Goal: Find specific page/section: Find specific page/section

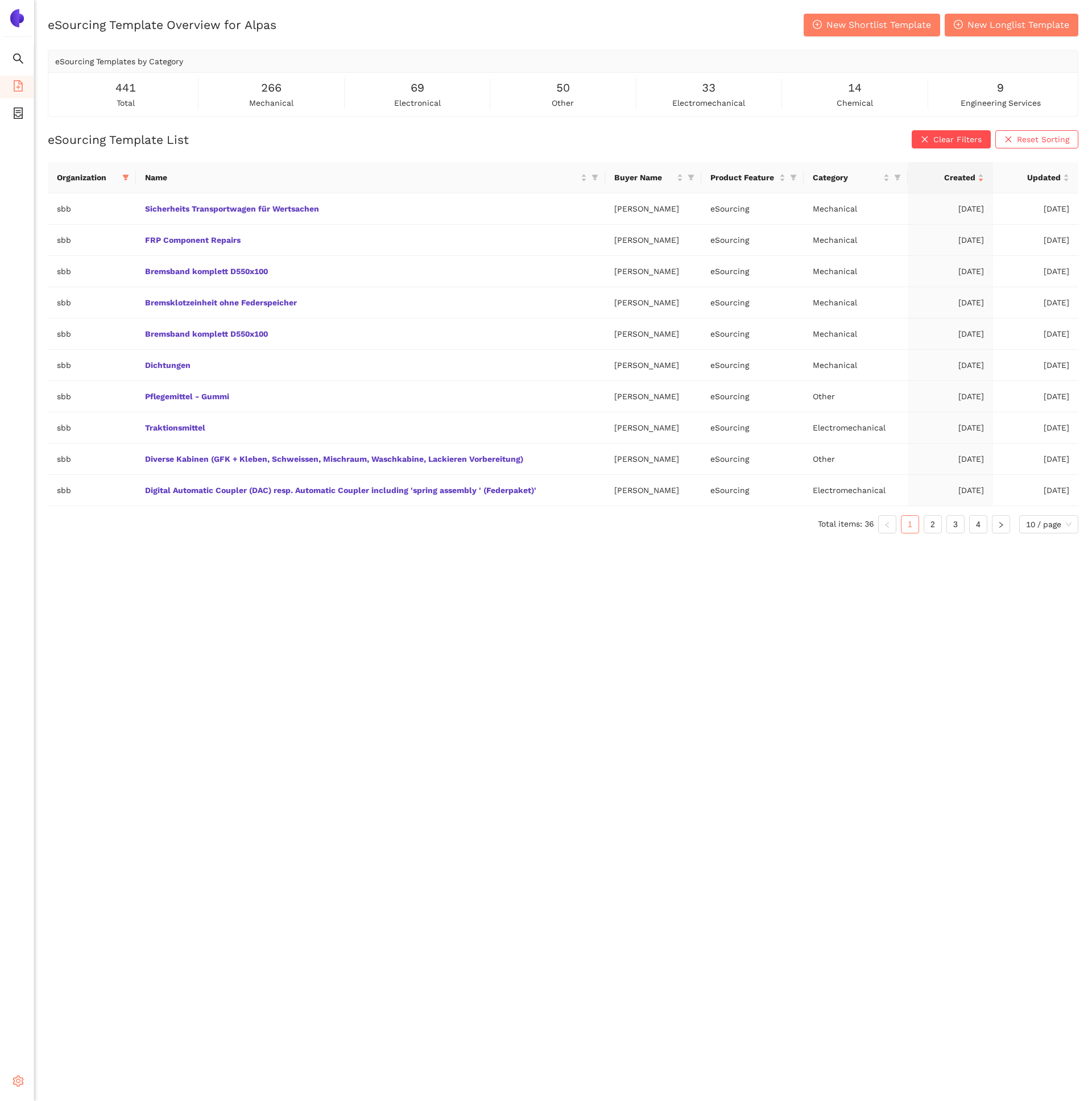
click at [15, 1079] on icon "setting" at bounding box center [18, 1080] width 11 height 11
click at [82, 996] on span "Internal Area" at bounding box center [82, 999] width 51 height 9
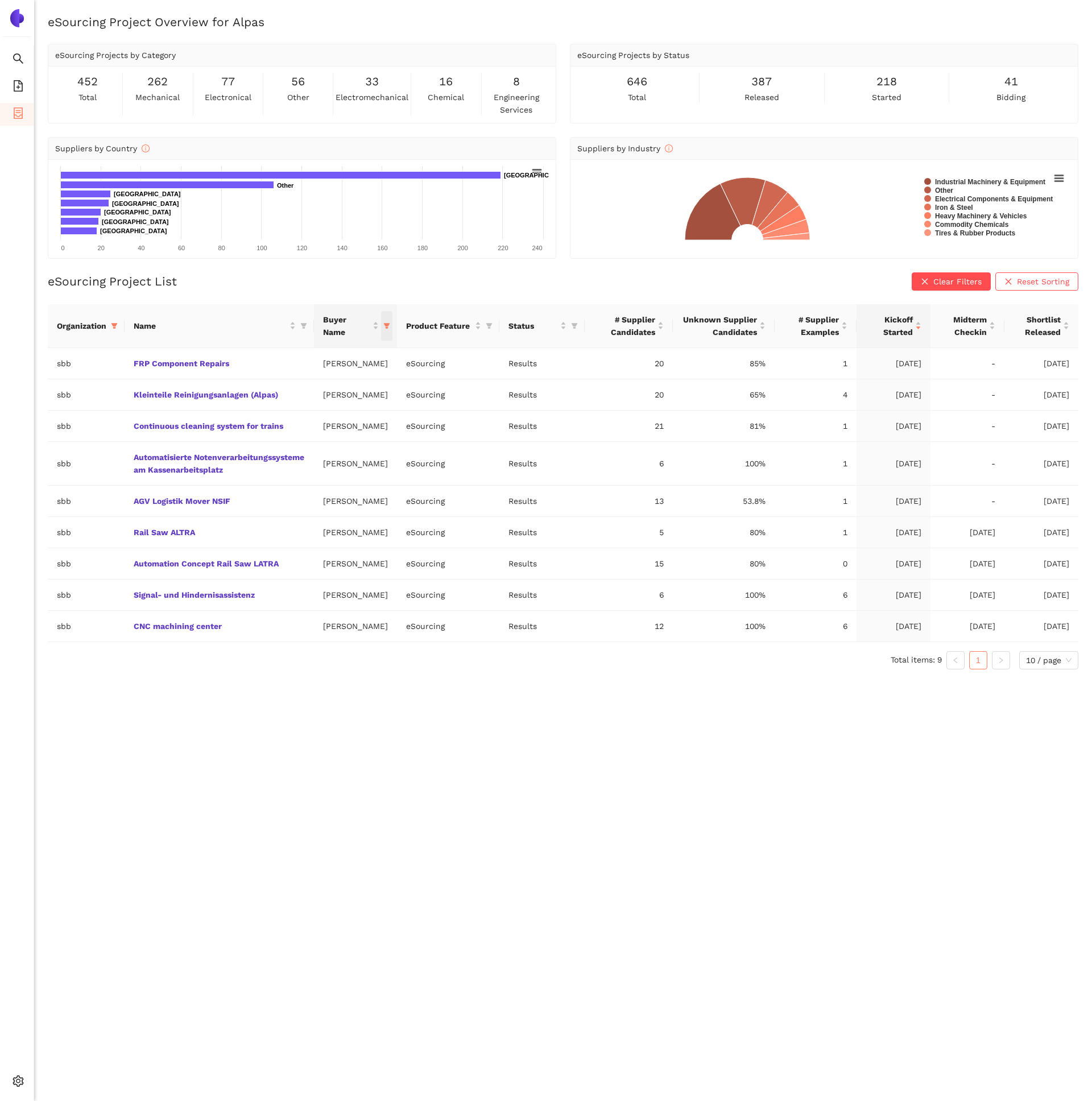
click at [385, 327] on icon "filter" at bounding box center [386, 326] width 7 height 7
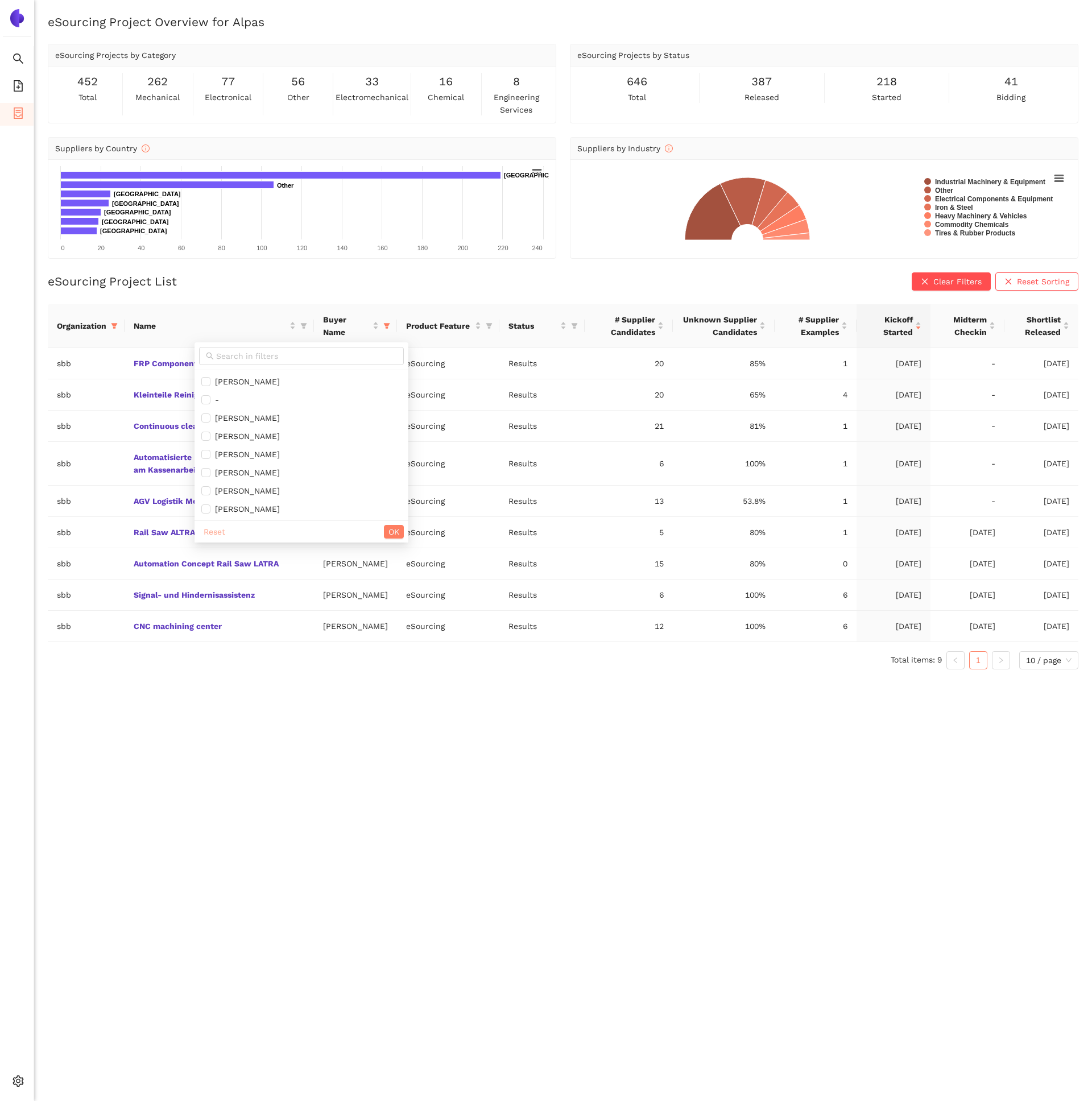
click at [221, 531] on span "Reset" at bounding box center [214, 531] width 22 height 12
checkbox input "false"
click at [388, 526] on span "OK" at bounding box center [394, 531] width 11 height 12
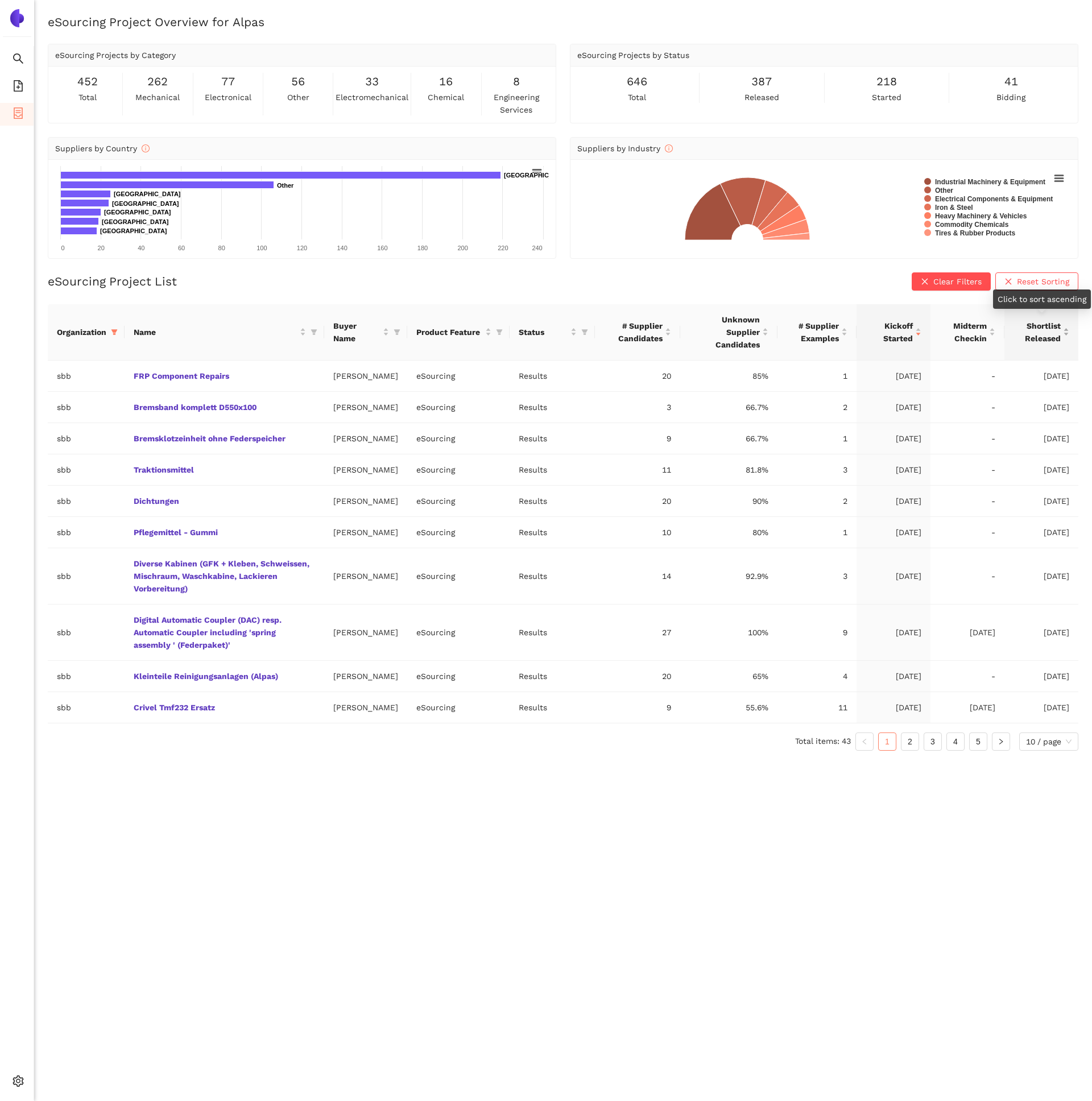
click at [1069, 330] on div "Shortlist Released" at bounding box center [1041, 332] width 56 height 25
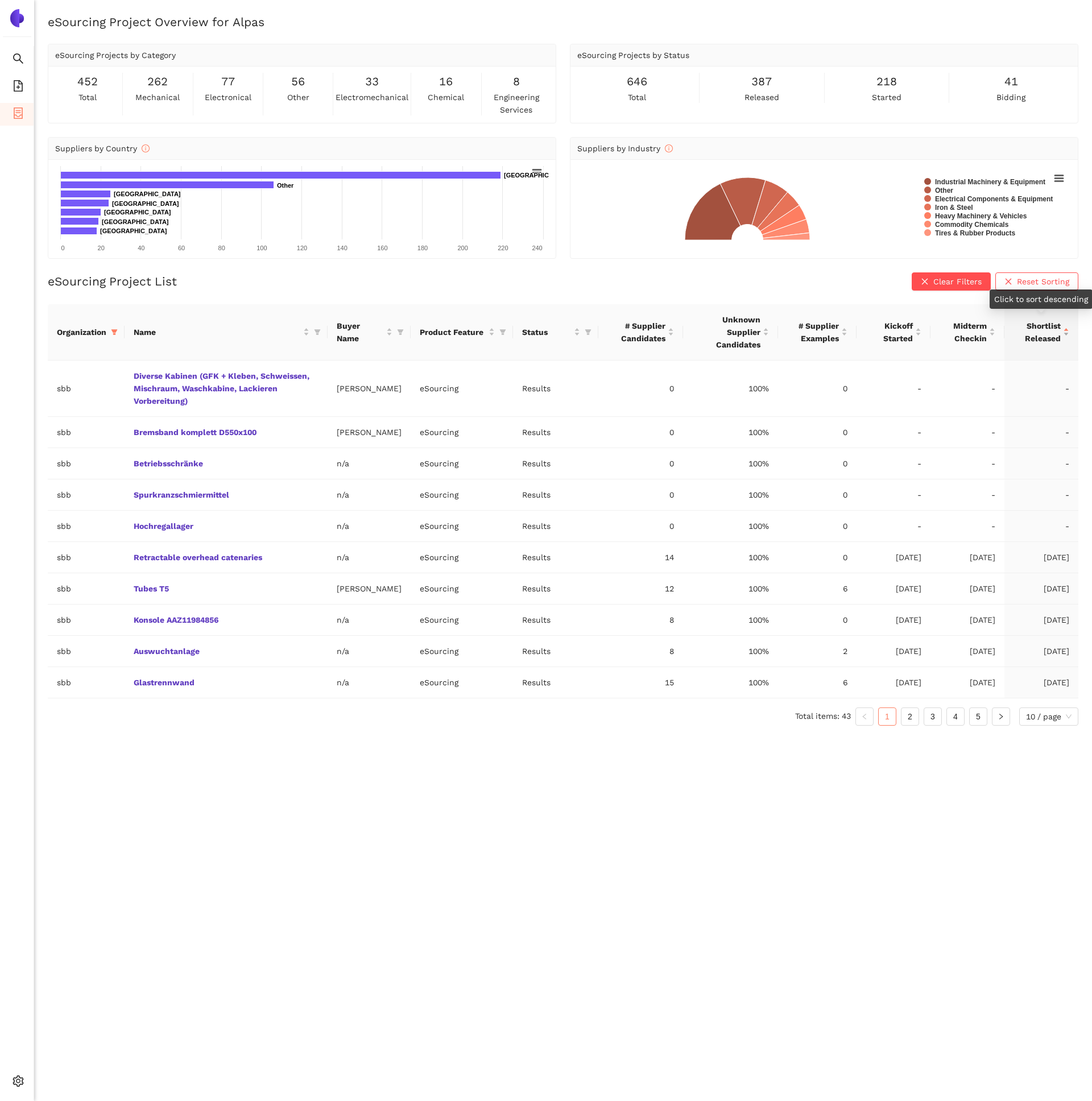
click at [1069, 330] on div "Shortlist Released" at bounding box center [1041, 332] width 56 height 25
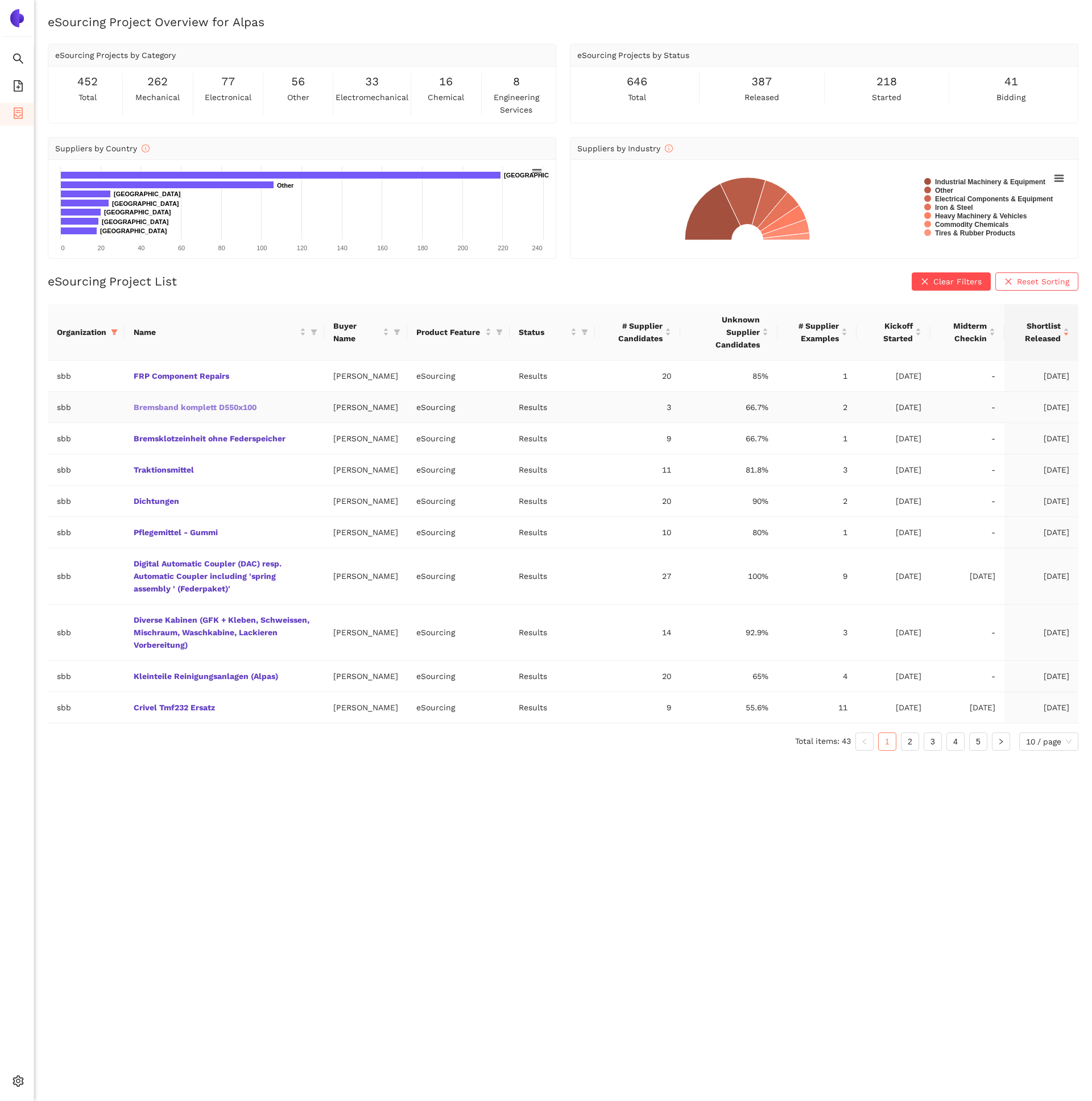
click at [0, 0] on link "Bremsband komplett D550x100" at bounding box center [0, 0] width 0 height 0
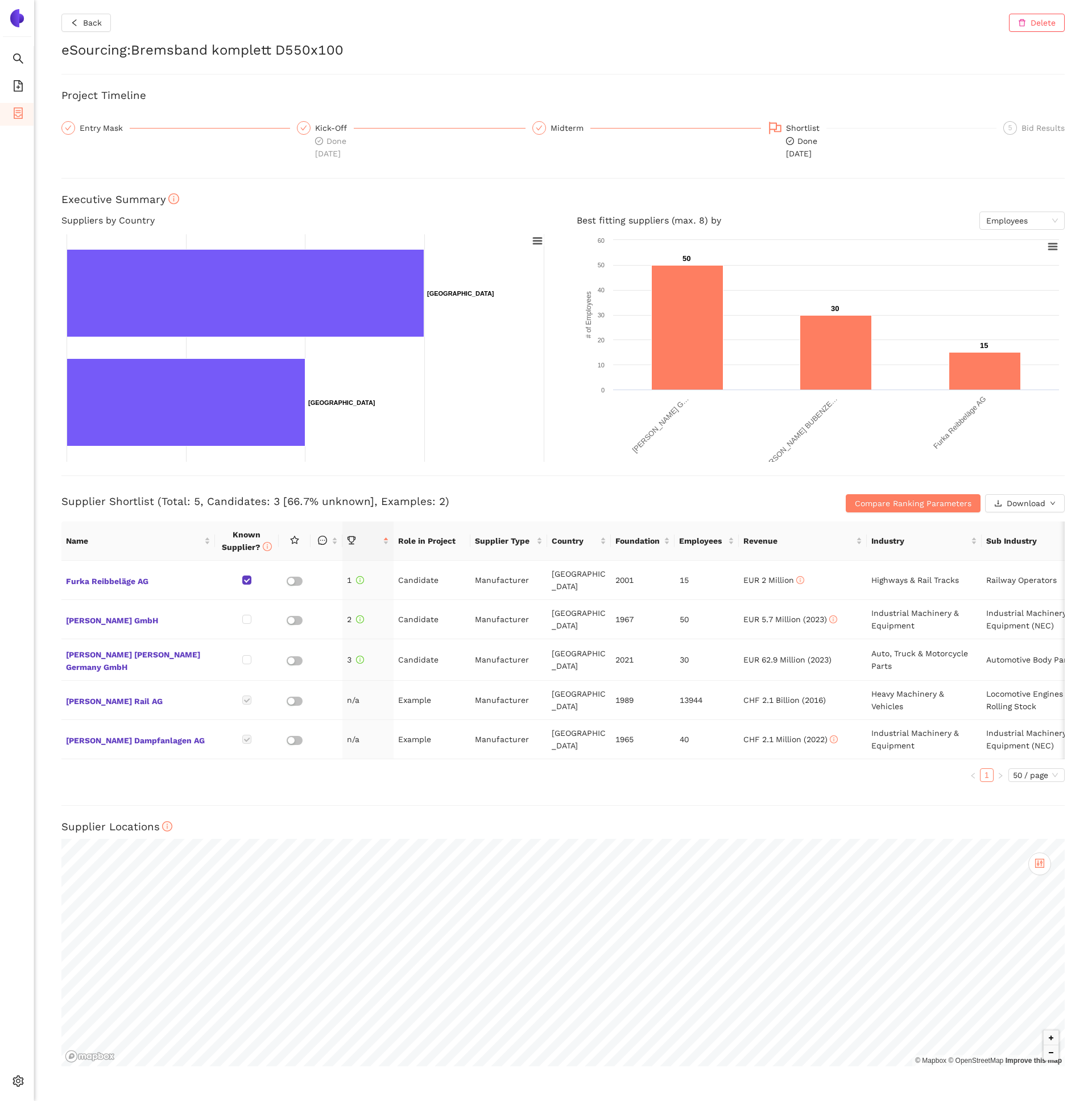
click at [169, 51] on h2 "eSourcing : Bremsband komplett D550x100" at bounding box center [563, 51] width 1003 height 20
drag, startPoint x: 169, startPoint y: 51, endPoint x: 411, endPoint y: 51, distance: 242.0
click at [412, 52] on h2 "eSourcing : Bremsband komplett D550x100" at bounding box center [563, 51] width 1003 height 20
copy h2 "Bremsband komplett D550x100"
click at [182, 45] on h2 "eSourcing : Bremsband komplett D550x100" at bounding box center [563, 51] width 1003 height 20
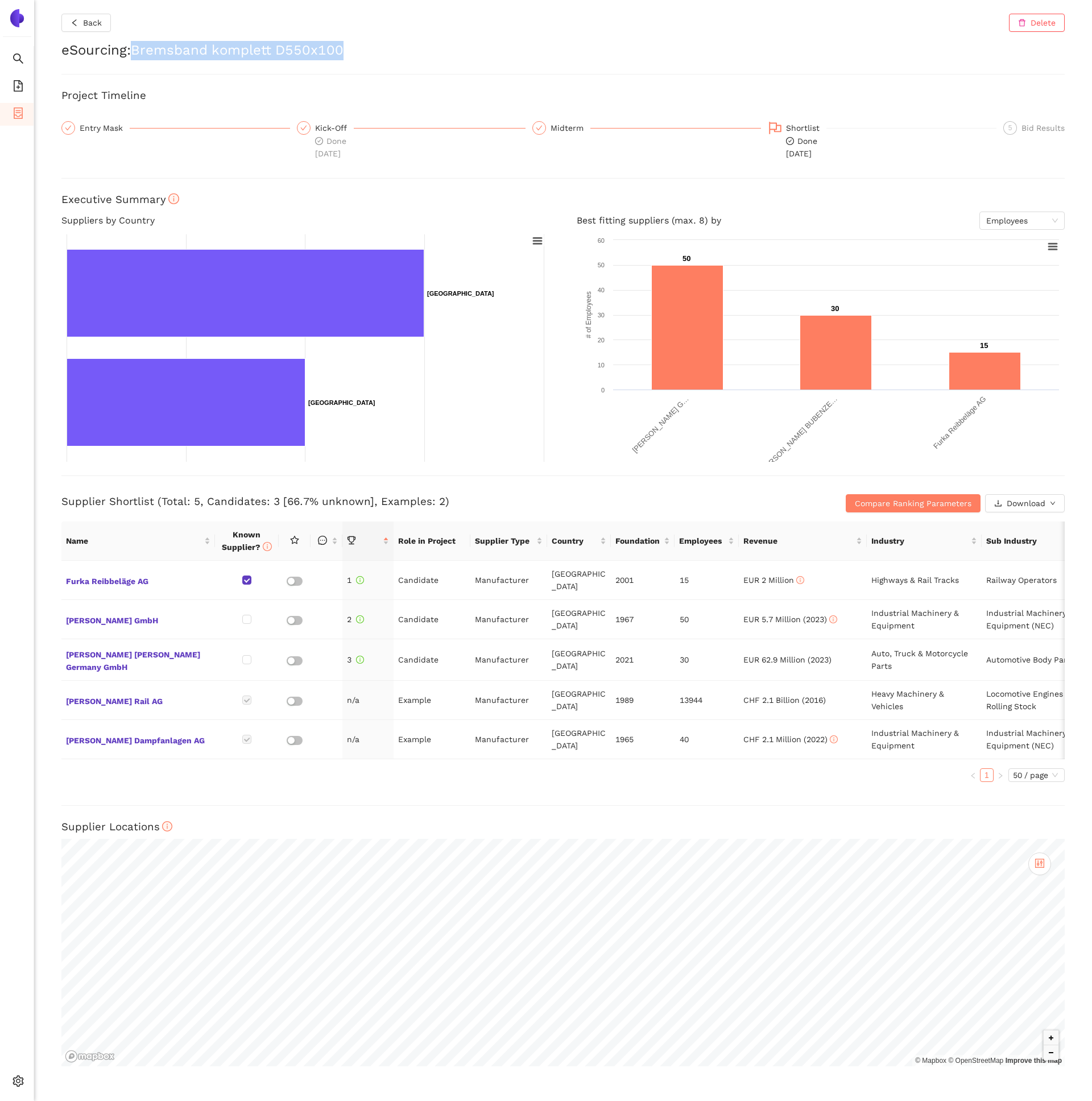
drag, startPoint x: 182, startPoint y: 44, endPoint x: 339, endPoint y: 53, distance: 157.3
click at [339, 53] on h2 "eSourcing : Bremsband komplett D550x100" at bounding box center [563, 51] width 1003 height 20
copy h2 "Bremsband komplett D550x100"
click at [75, 1000] on span "Internal Area" at bounding box center [82, 999] width 51 height 9
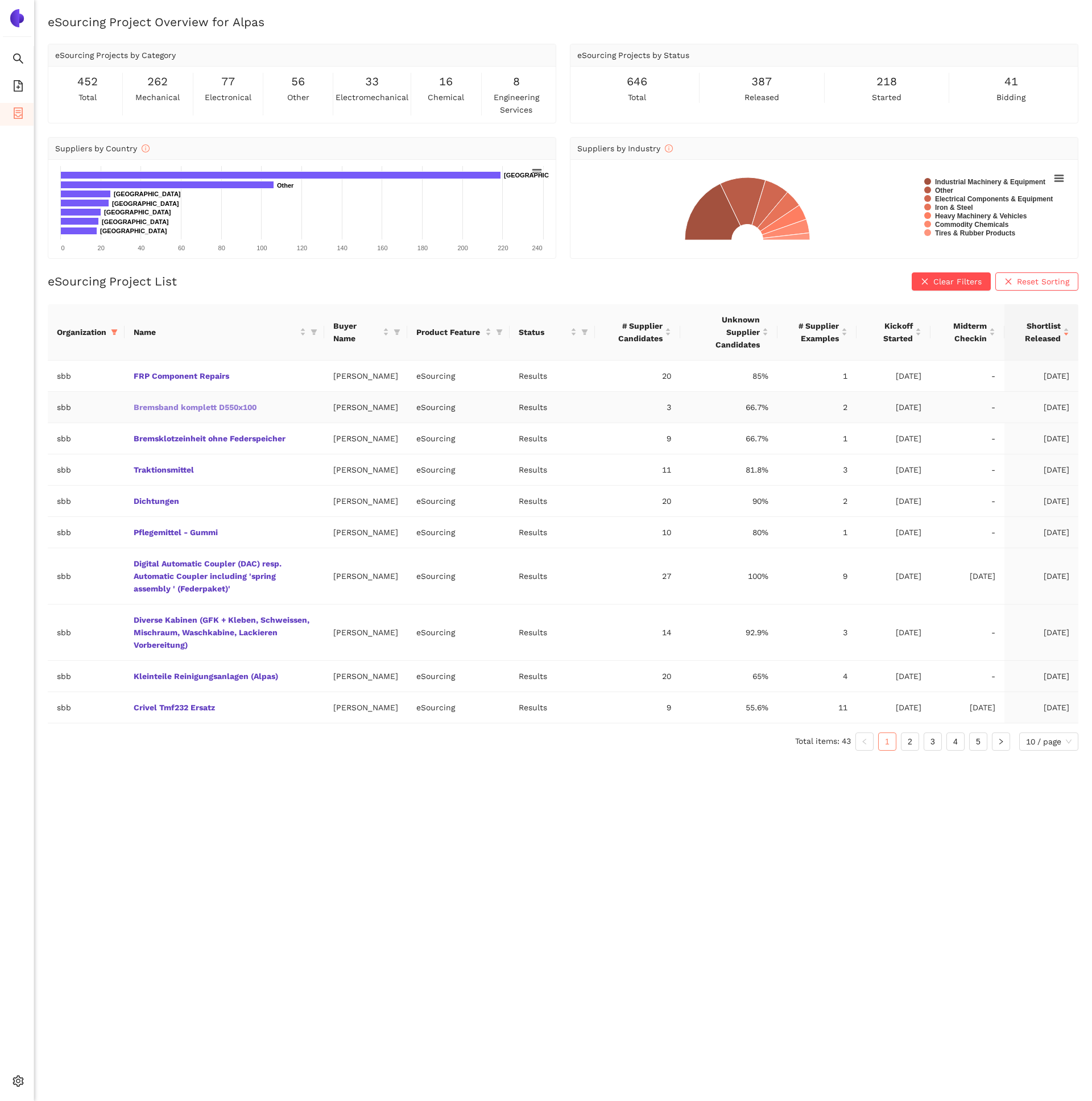
click at [0, 0] on link "Bremsband komplett D550x100" at bounding box center [0, 0] width 0 height 0
